Goal: Task Accomplishment & Management: Manage account settings

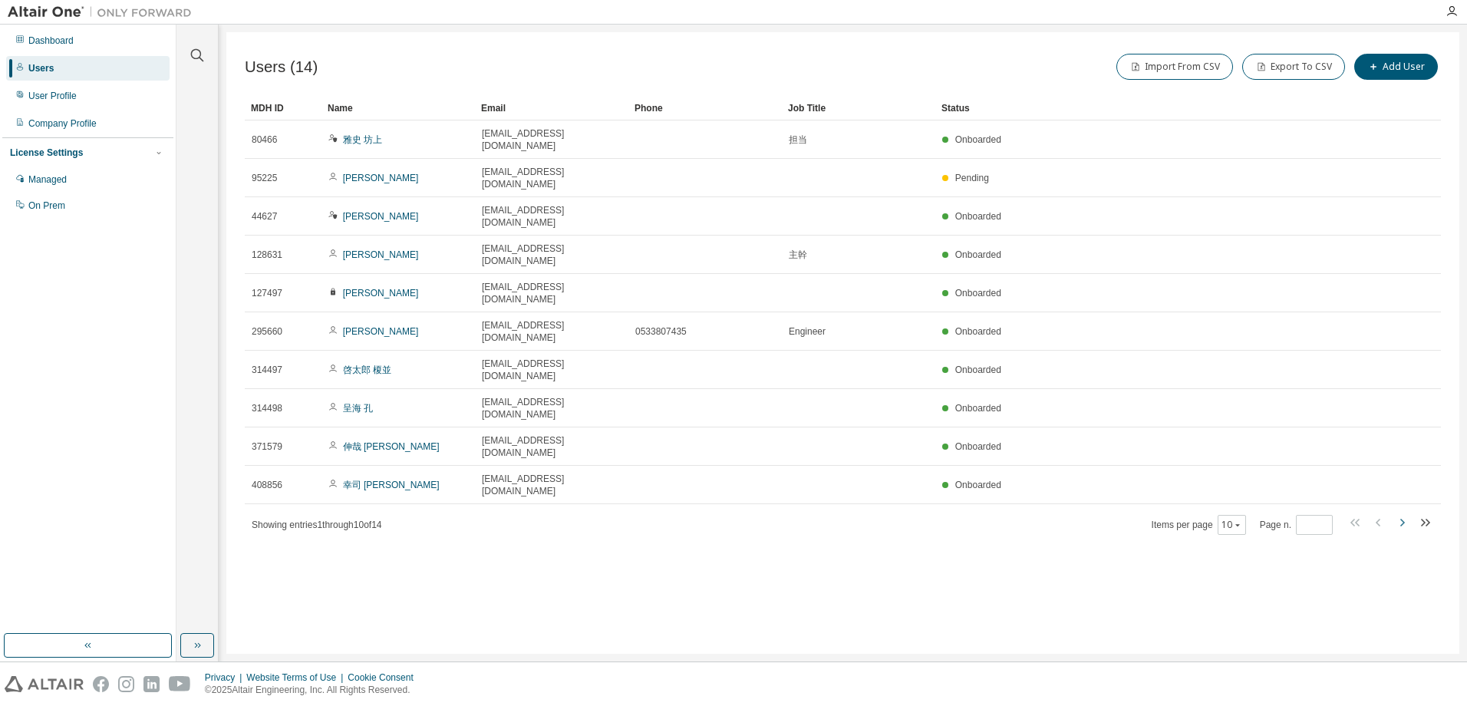
click at [1406, 513] on icon "button" at bounding box center [1402, 522] width 18 height 18
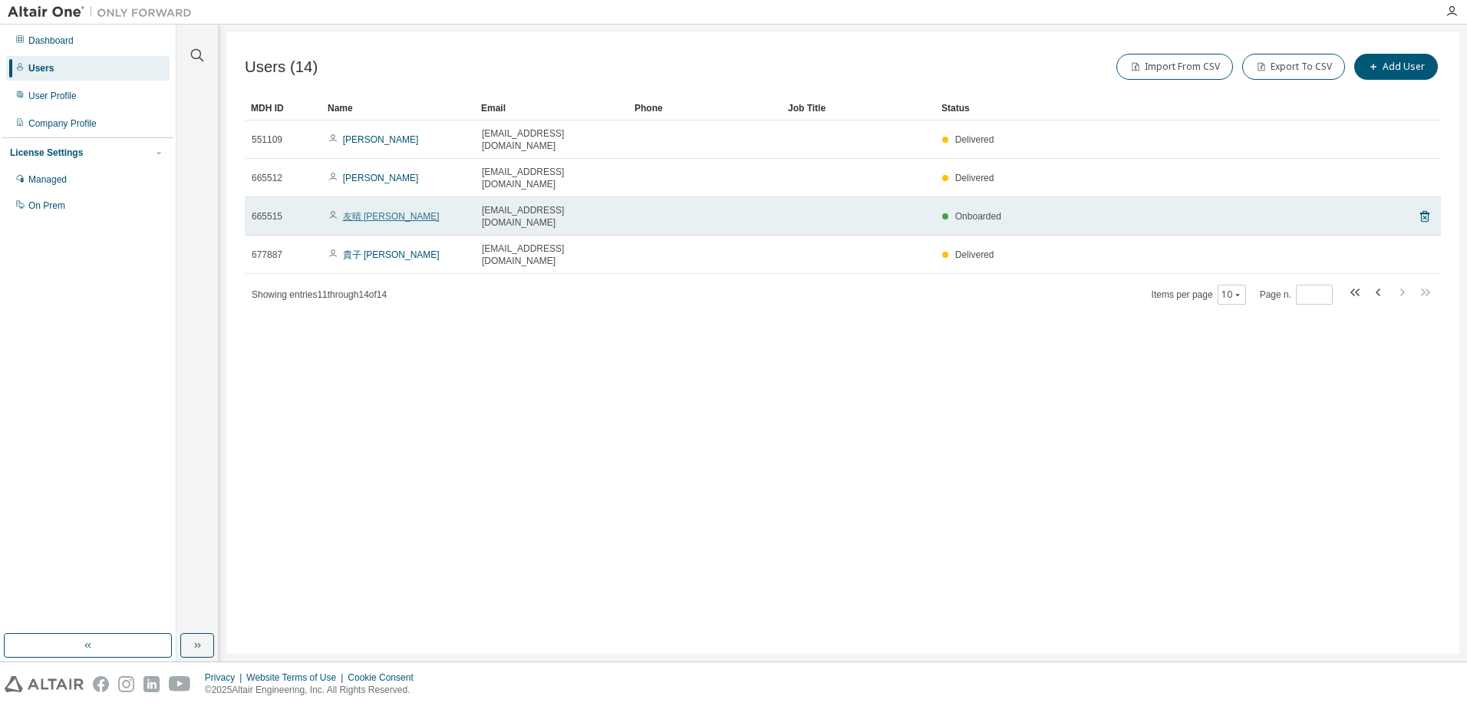
click at [358, 211] on link "友晴 [PERSON_NAME]" at bounding box center [391, 216] width 97 height 11
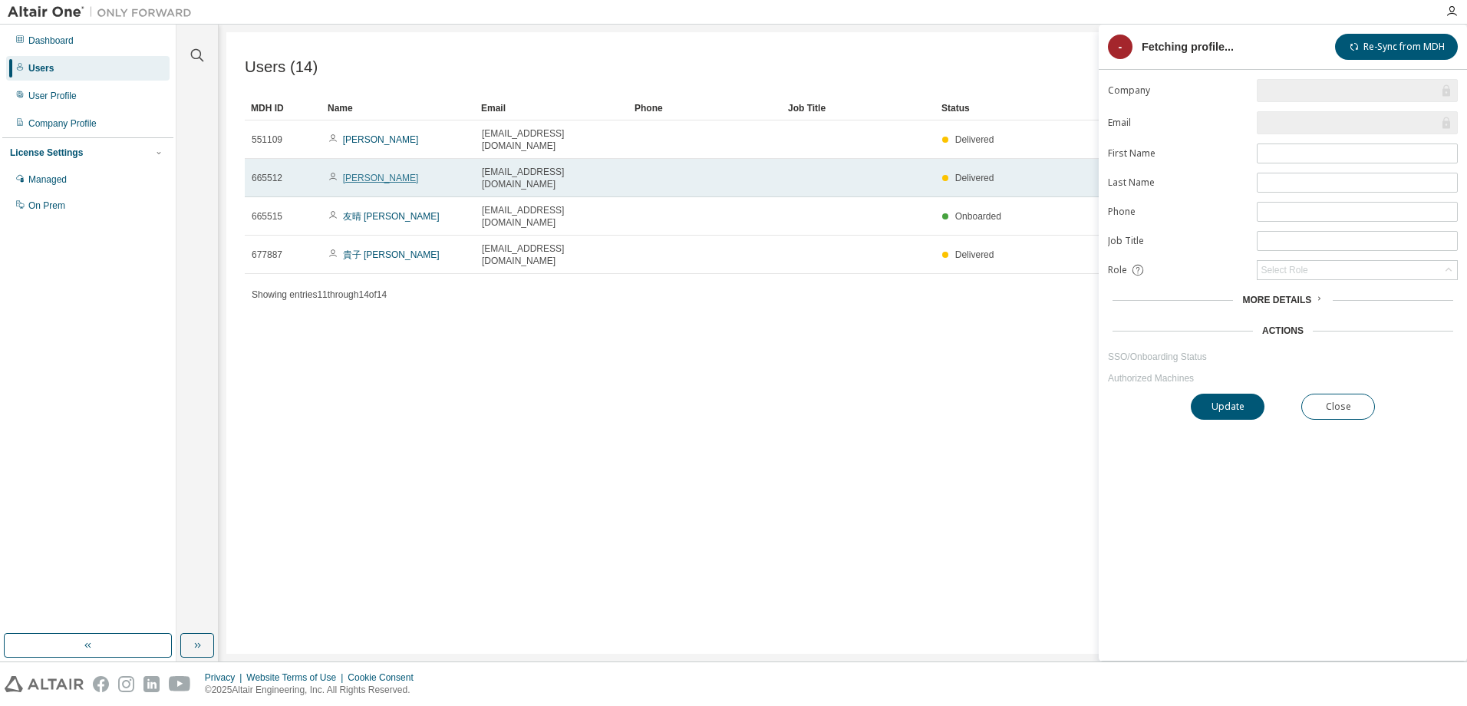
type input "*"
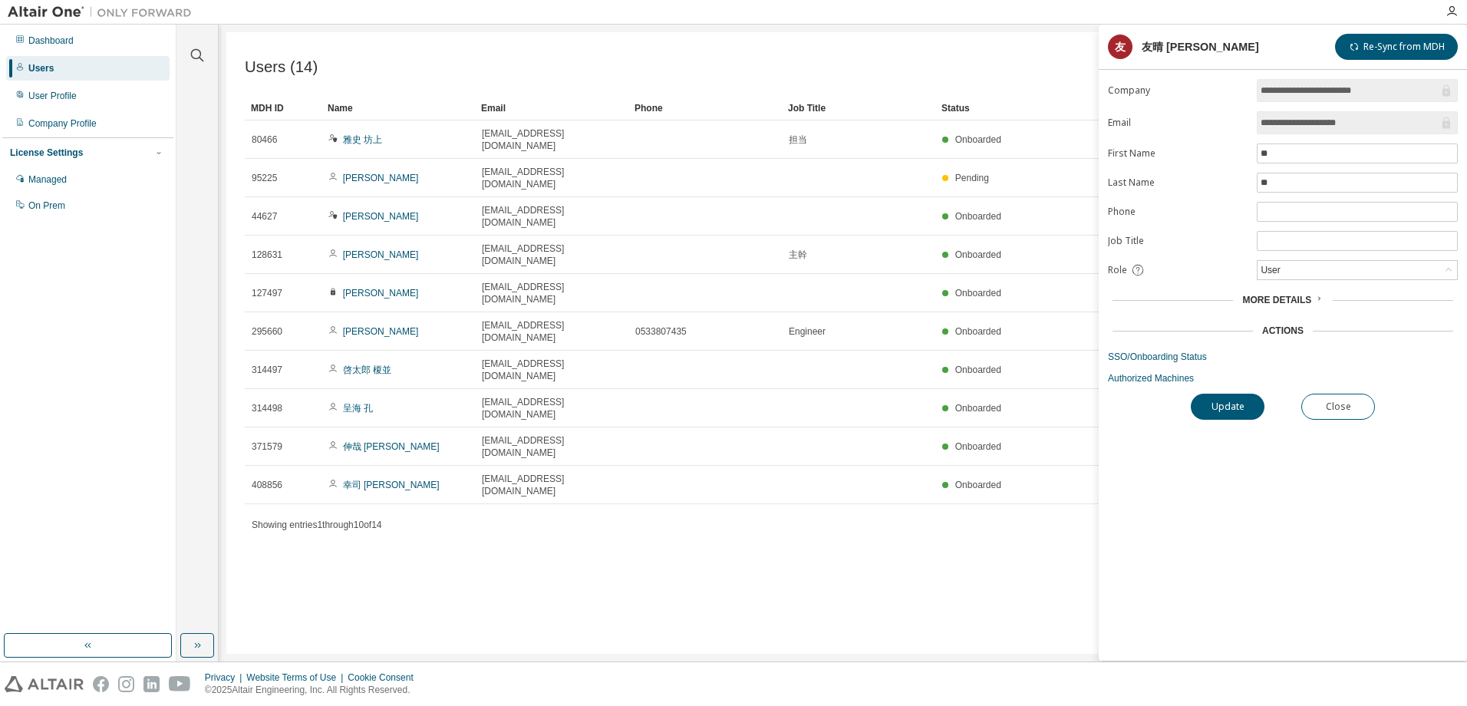
click at [960, 107] on div "Status" at bounding box center [1151, 108] width 420 height 25
click at [1285, 298] on span "More Details" at bounding box center [1276, 300] width 69 height 11
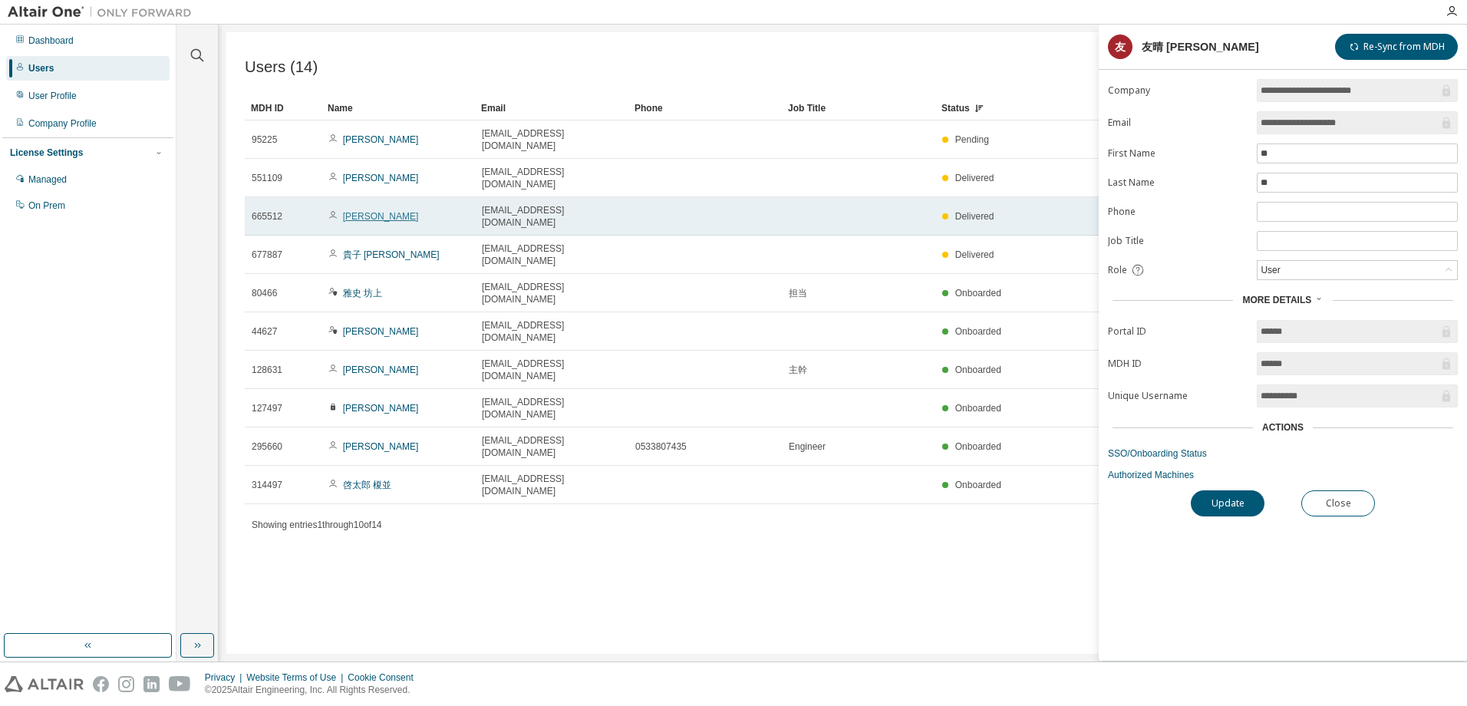
click at [364, 211] on link "翔弥 山根" at bounding box center [381, 216] width 76 height 11
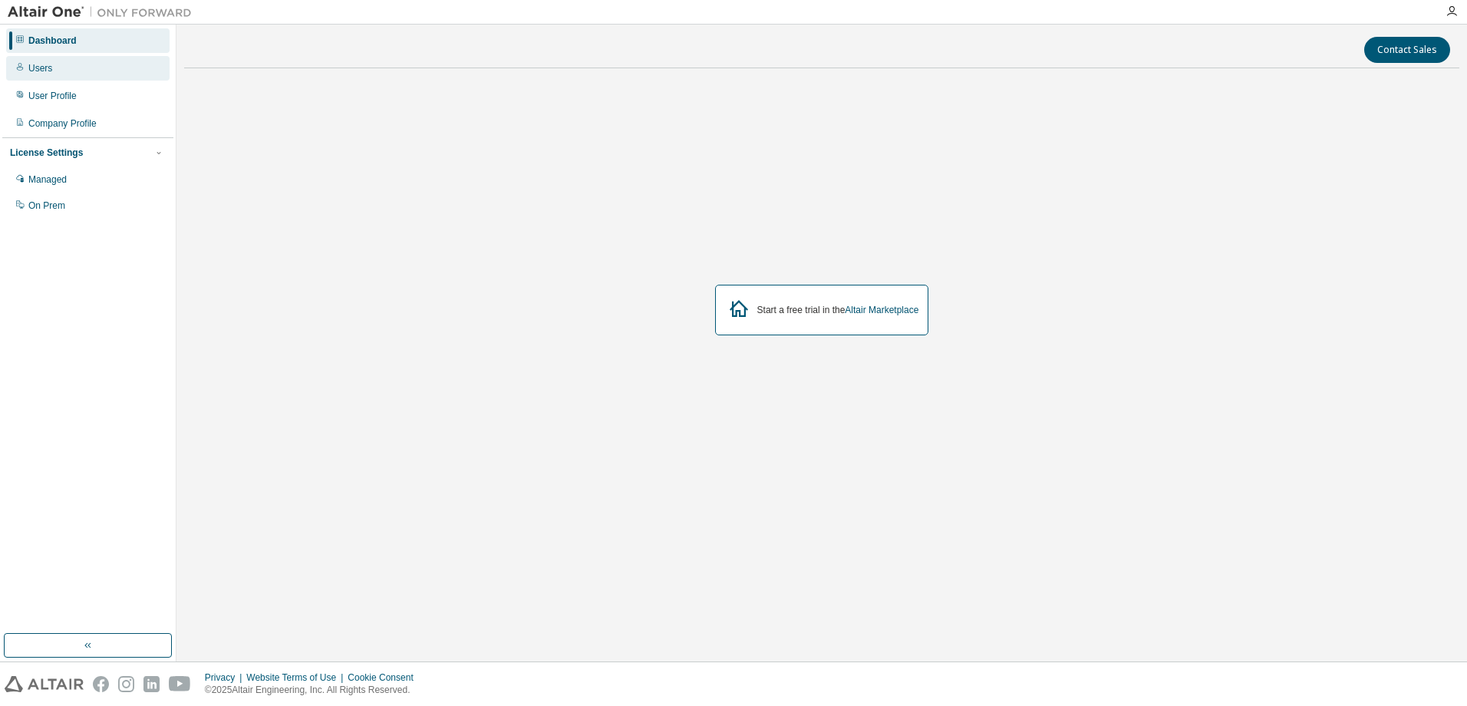
click at [77, 68] on div "Users" at bounding box center [87, 68] width 163 height 25
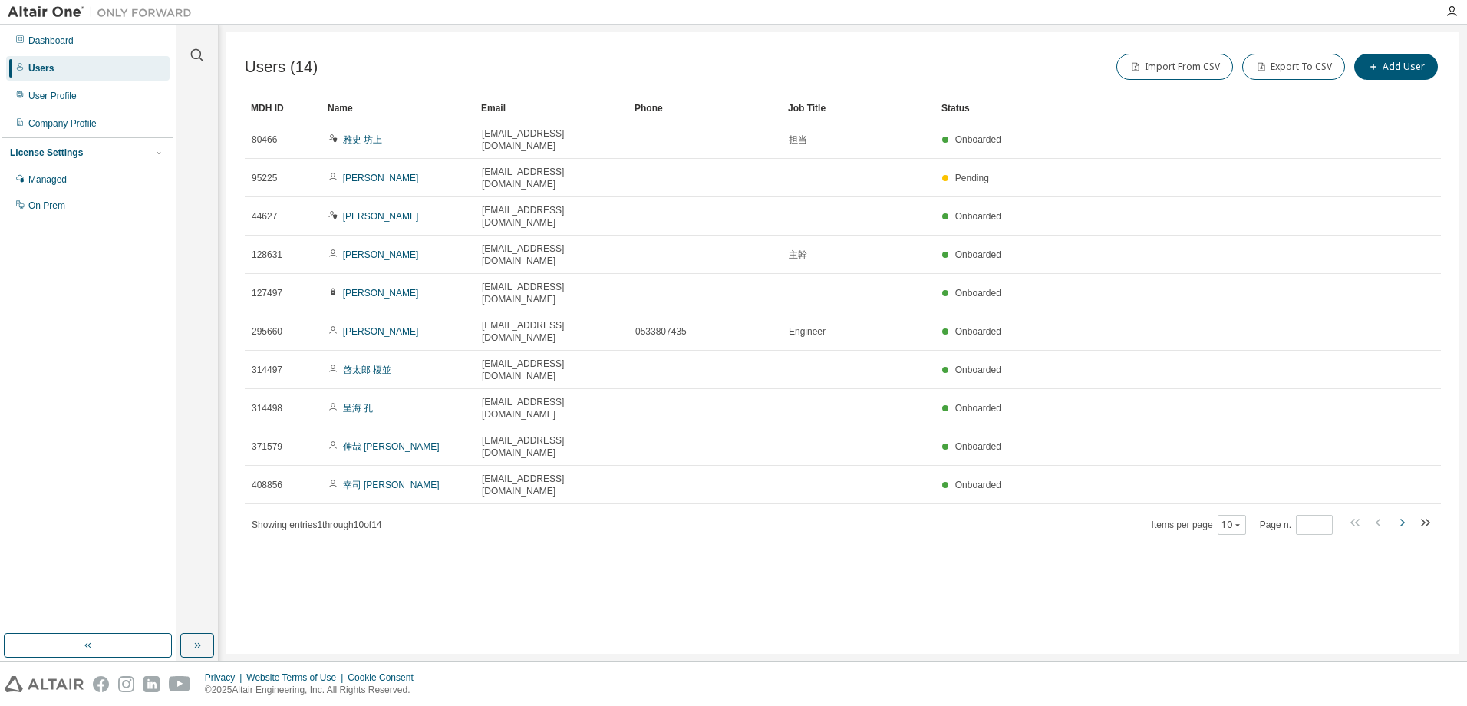
click at [1396, 513] on icon "button" at bounding box center [1402, 522] width 18 height 18
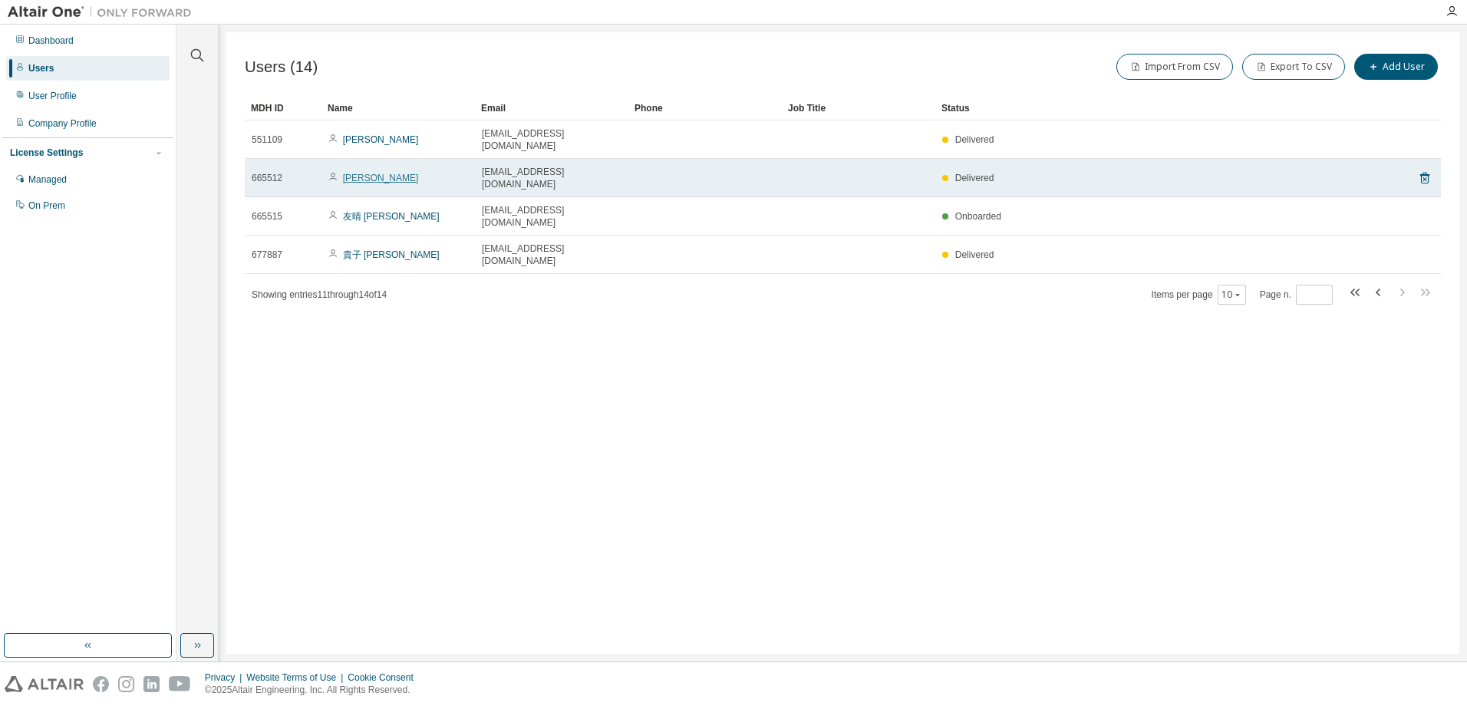
click at [361, 173] on link "翔弥 山根" at bounding box center [381, 178] width 76 height 11
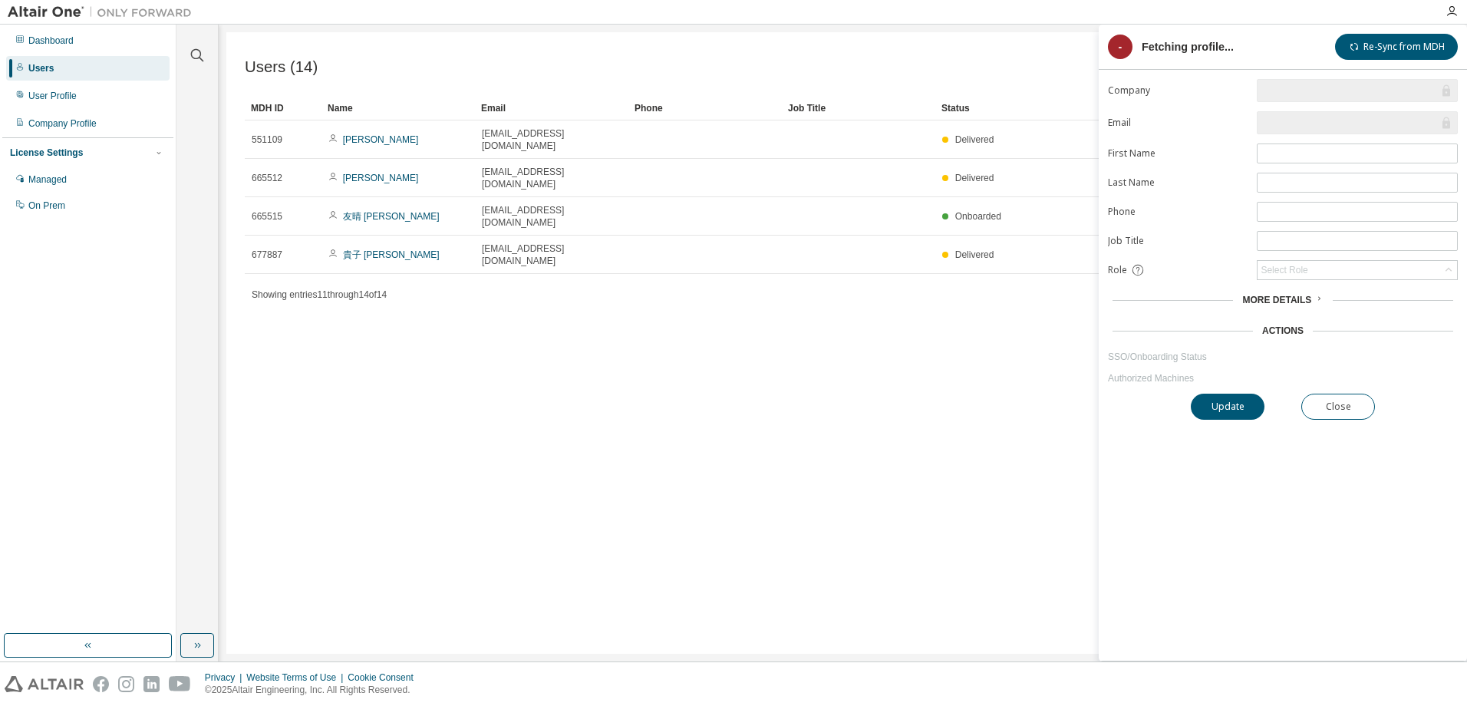
type input "*"
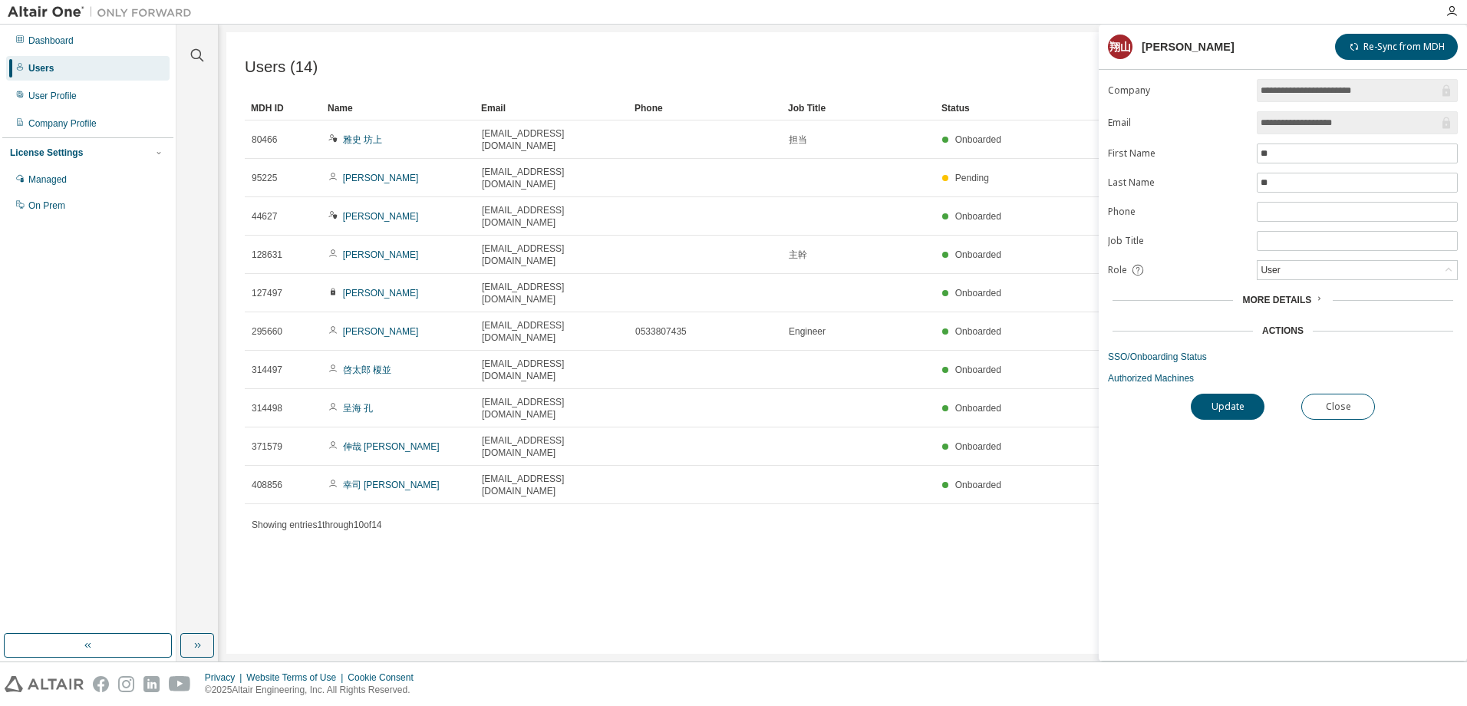
click at [670, 425] on div "Users (14) Import From CSV Export To CSV Add User Clear Load Save Save As Field…" at bounding box center [842, 342] width 1233 height 621
click at [135, 176] on div "Managed" at bounding box center [87, 179] width 163 height 25
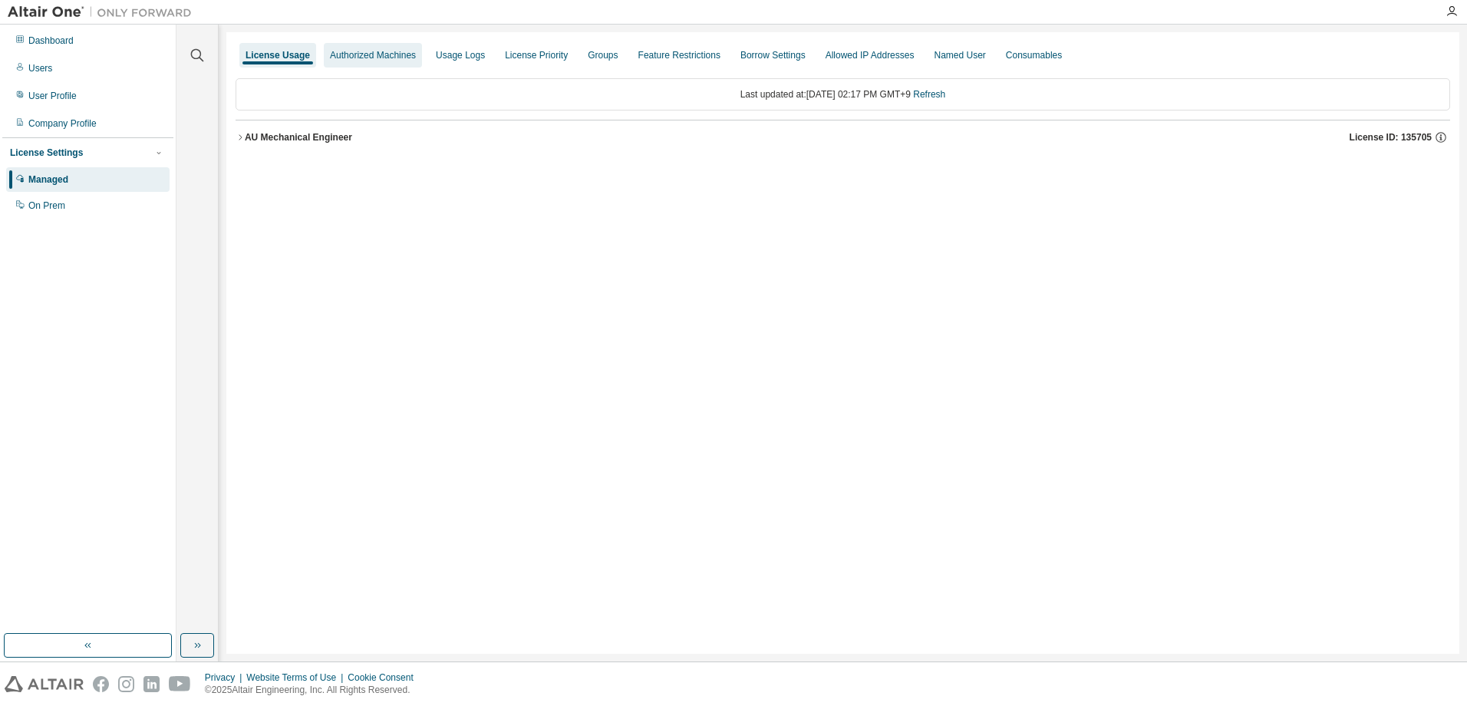
click at [367, 54] on div "Authorized Machines" at bounding box center [373, 55] width 86 height 12
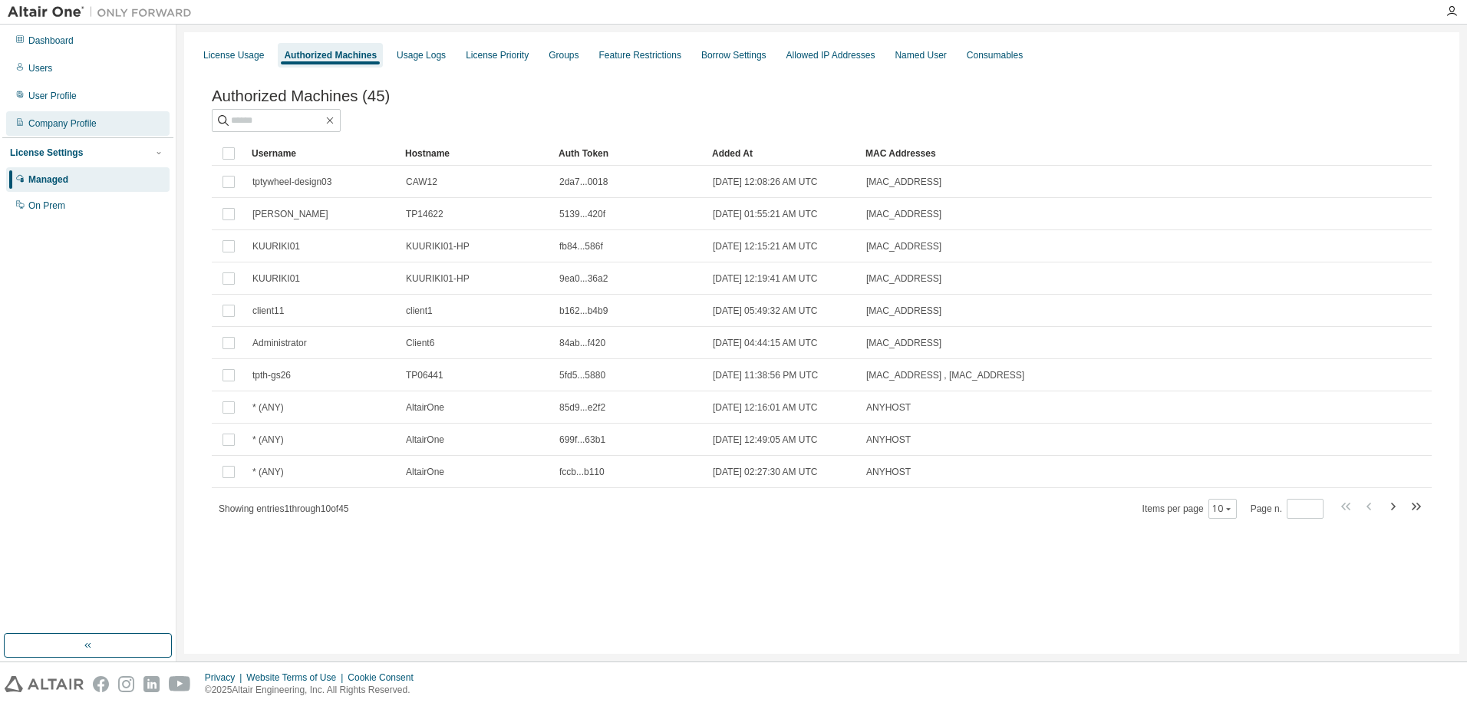
click at [54, 117] on div "Company Profile" at bounding box center [62, 123] width 68 height 12
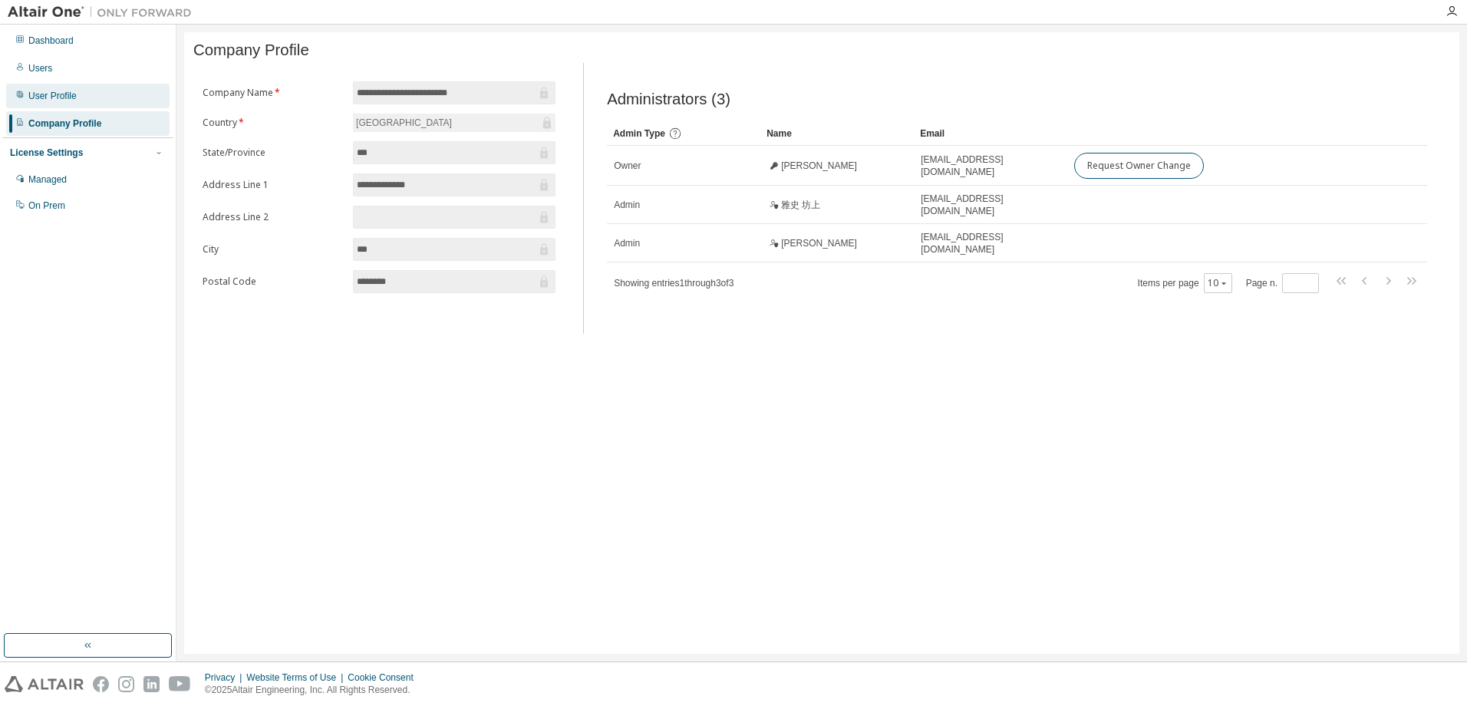
click at [58, 89] on div "User Profile" at bounding box center [87, 96] width 163 height 25
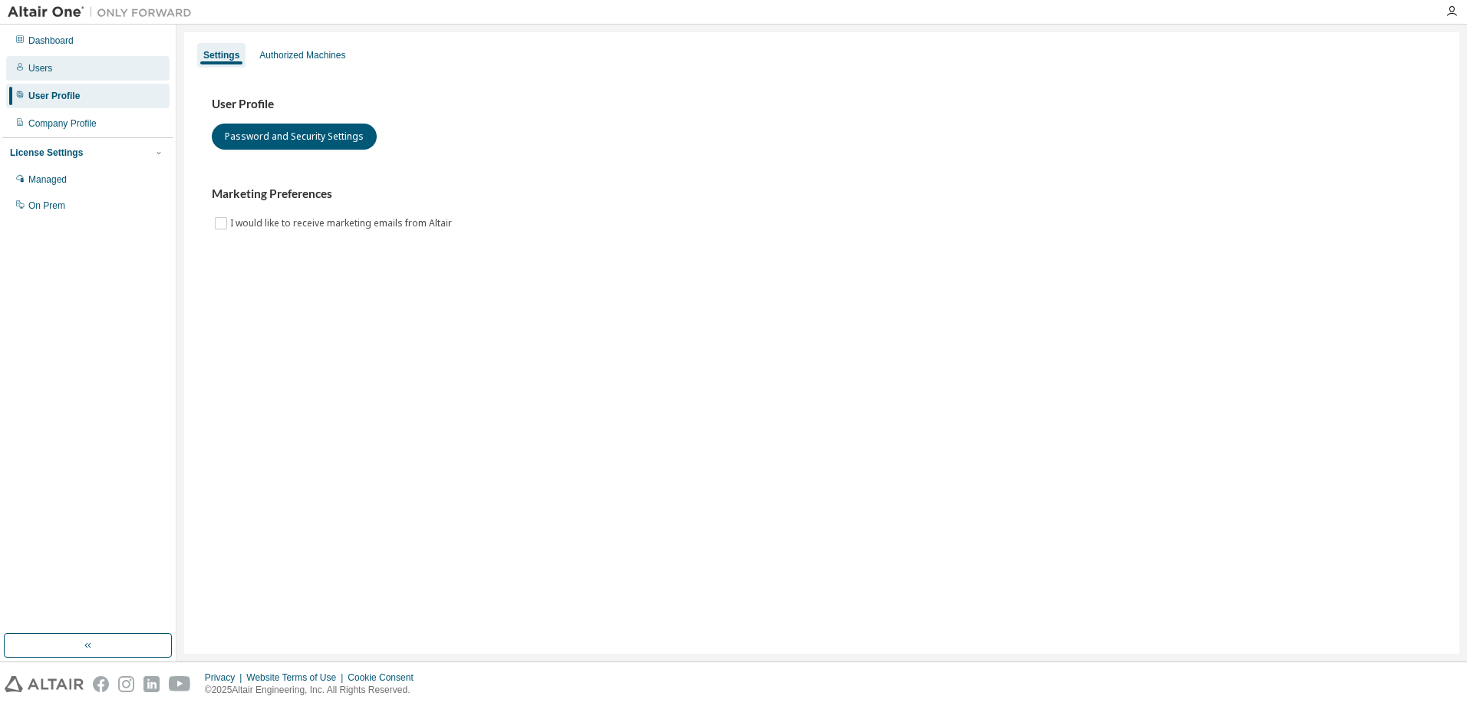
click at [44, 61] on div "Users" at bounding box center [87, 68] width 163 height 25
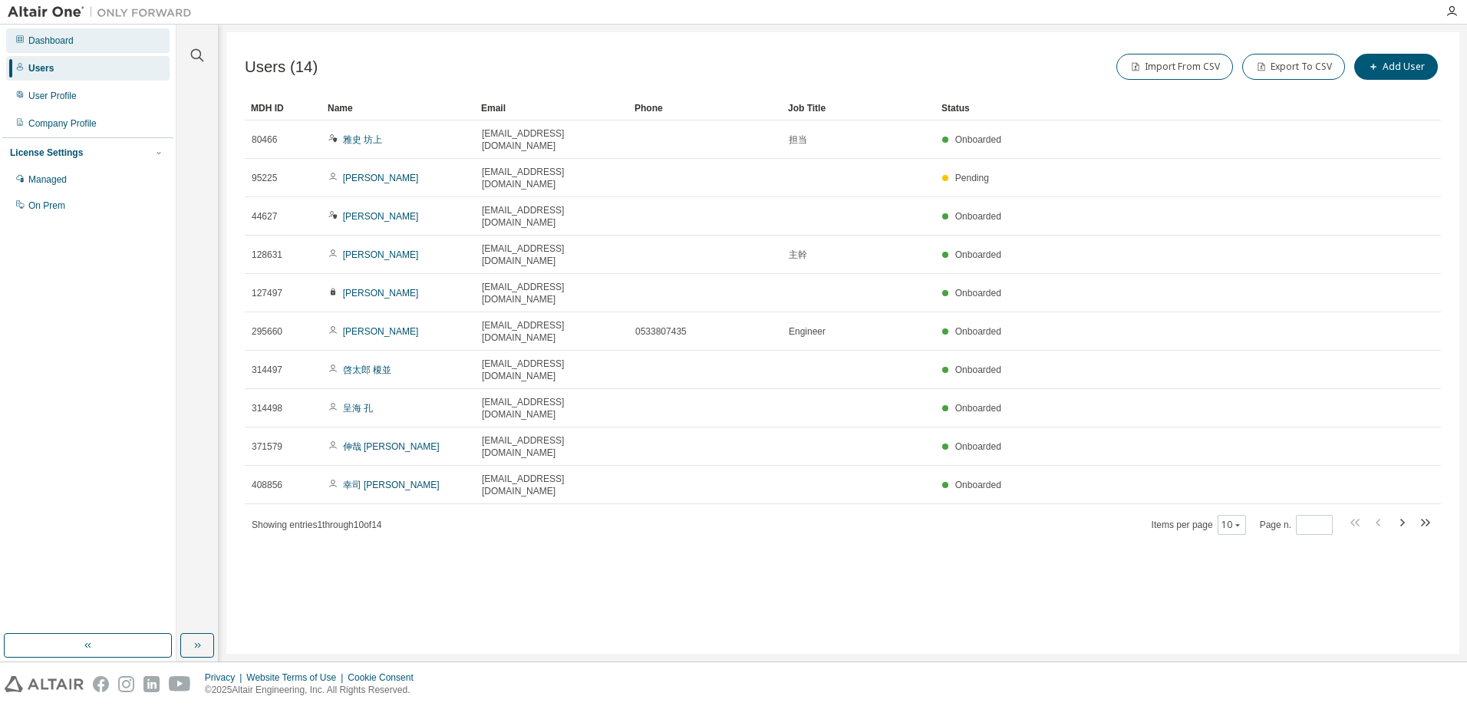
click at [55, 38] on div "Dashboard" at bounding box center [50, 41] width 45 height 12
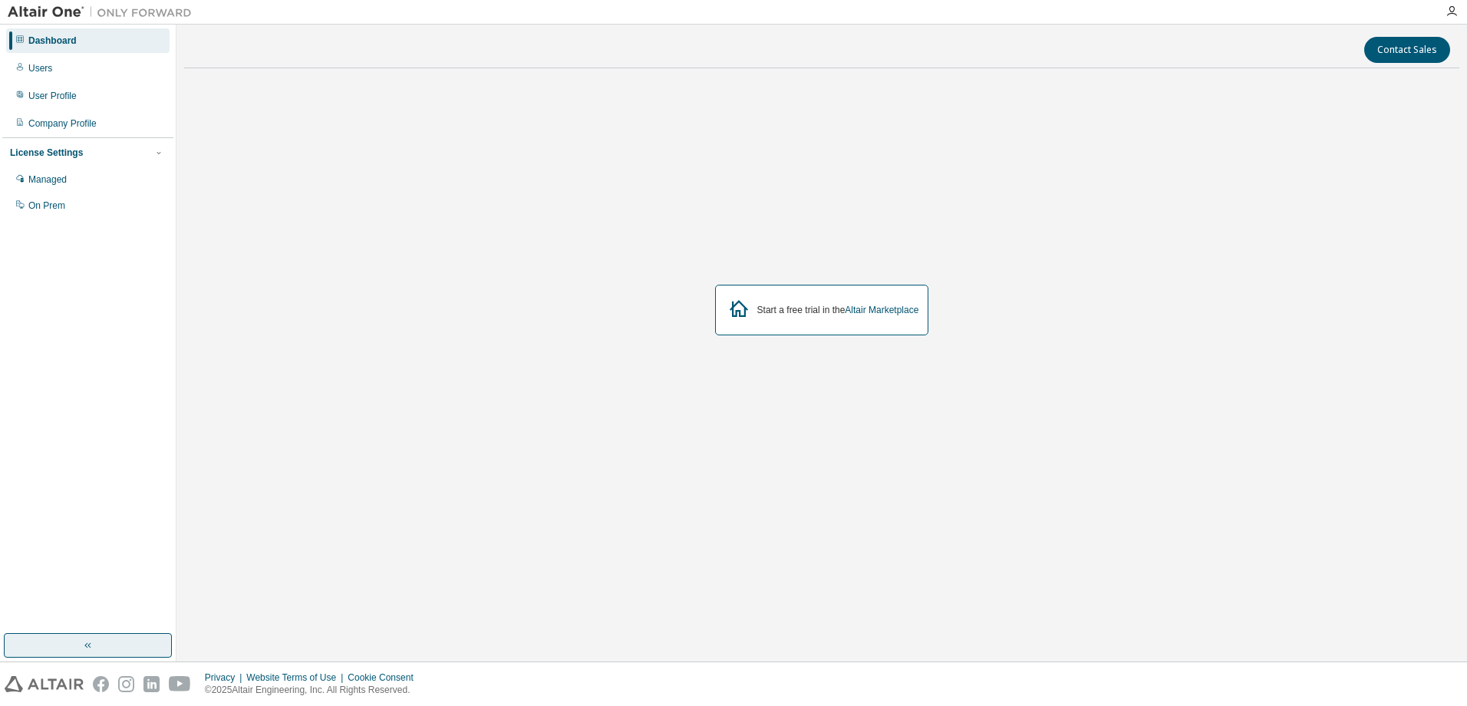
click at [98, 644] on button "button" at bounding box center [88, 645] width 168 height 25
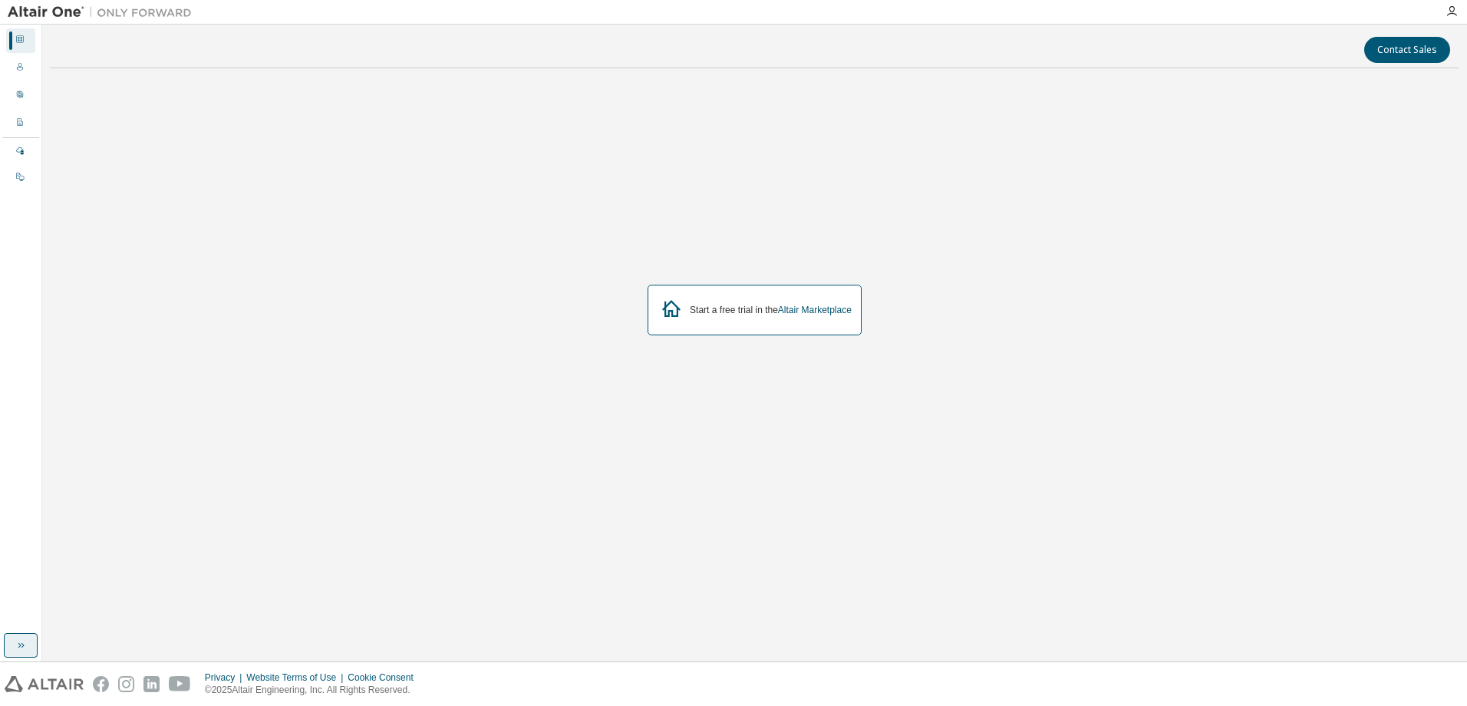
click at [25, 641] on icon "button" at bounding box center [21, 645] width 12 height 12
